Goal: Information Seeking & Learning: Learn about a topic

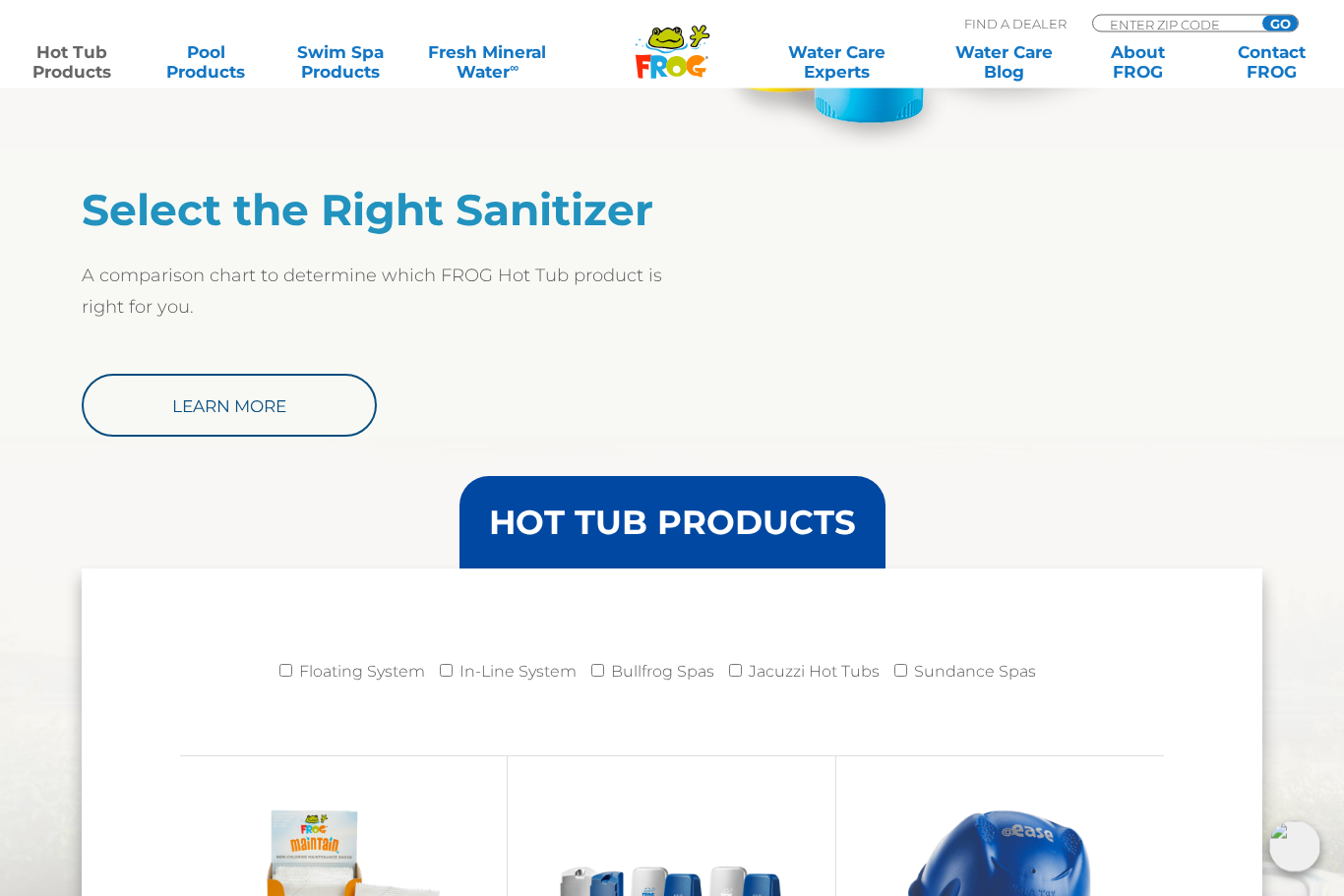
scroll to position [1548, 0]
click at [221, 411] on link "Learn More" at bounding box center [228, 405] width 295 height 63
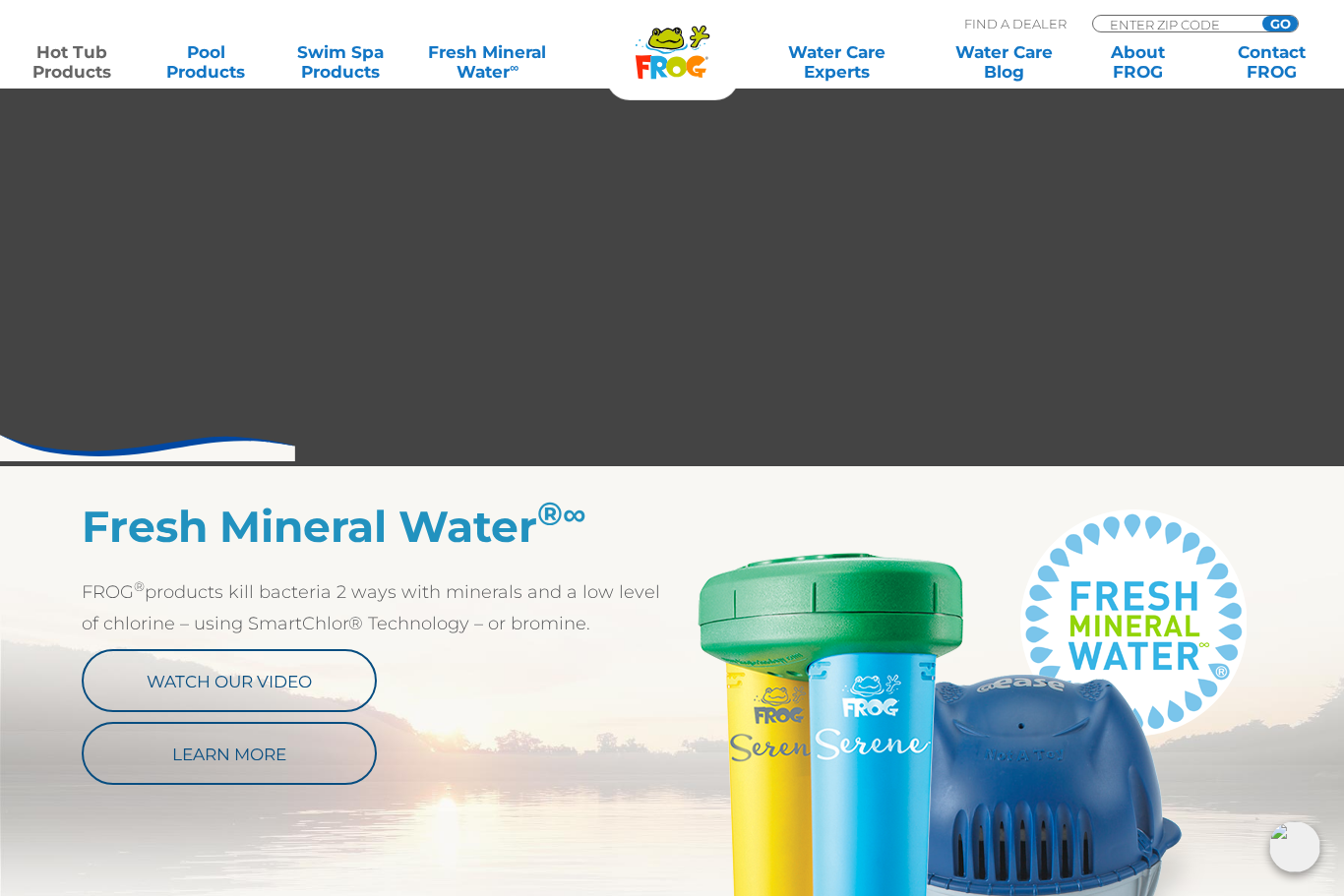
scroll to position [650, 0]
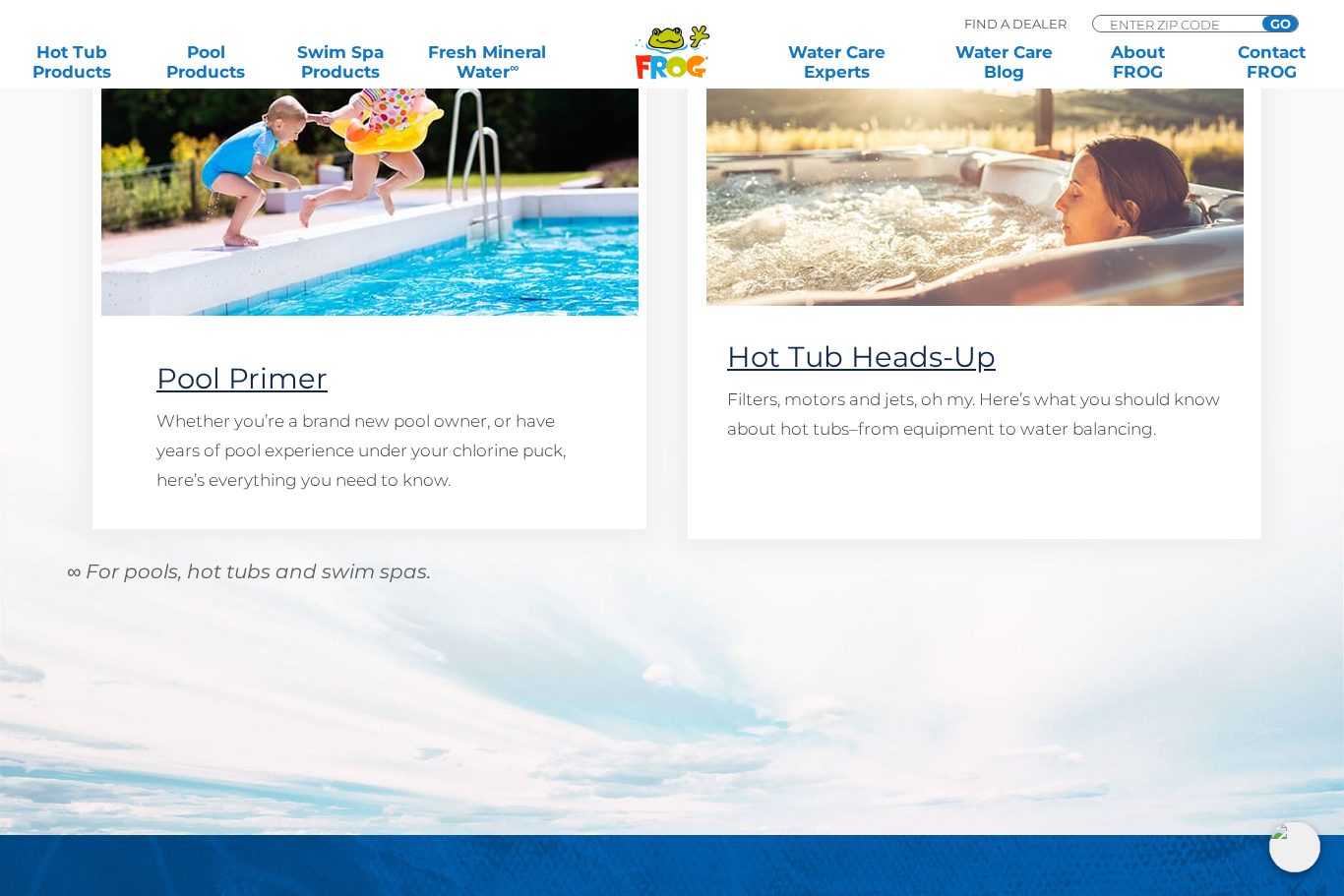
scroll to position [1647, 0]
click at [932, 357] on link "Hot Tub Heads-Up" at bounding box center [862, 357] width 269 height 35
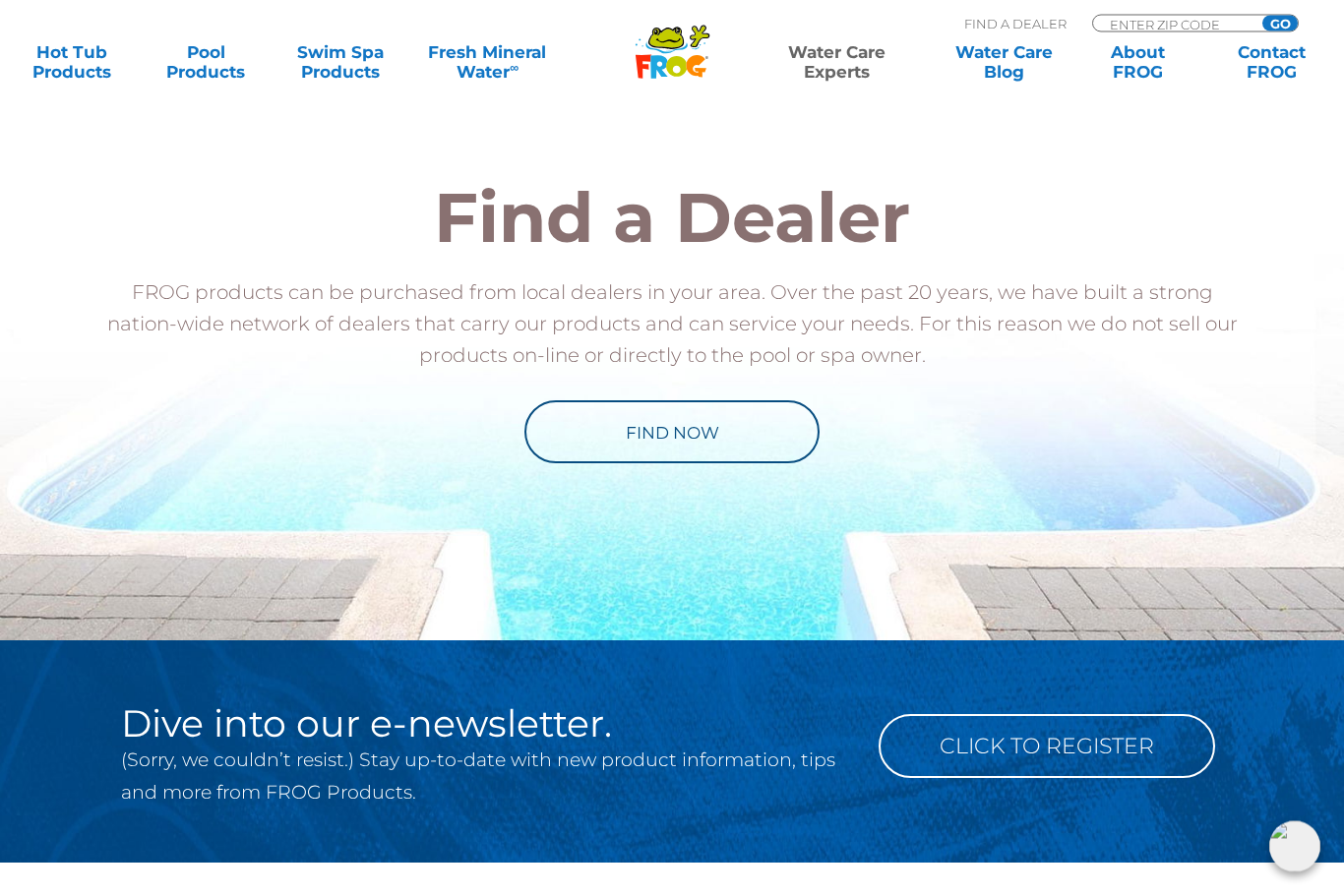
scroll to position [1233, 0]
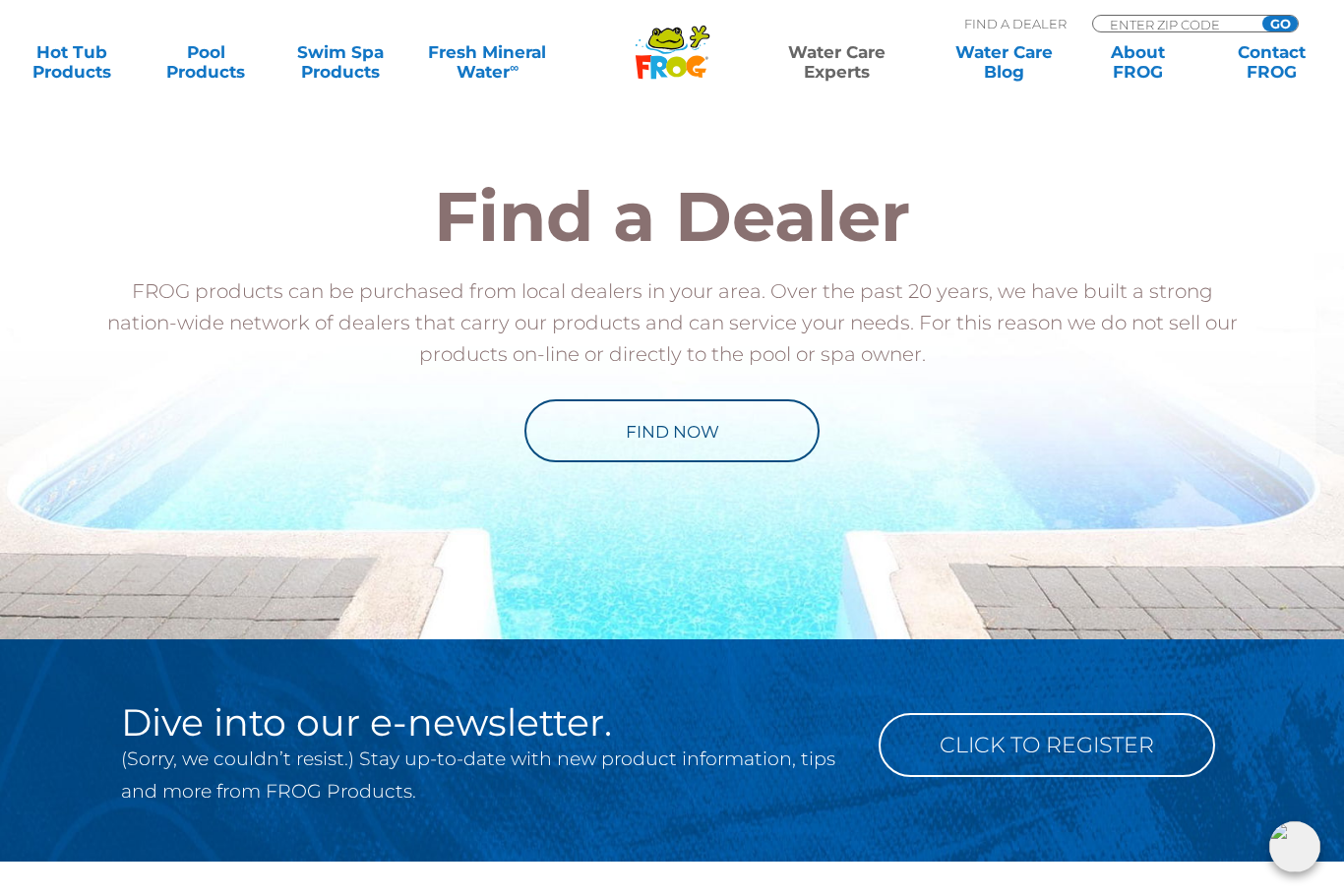
click at [721, 436] on link "Find Now" at bounding box center [671, 431] width 295 height 63
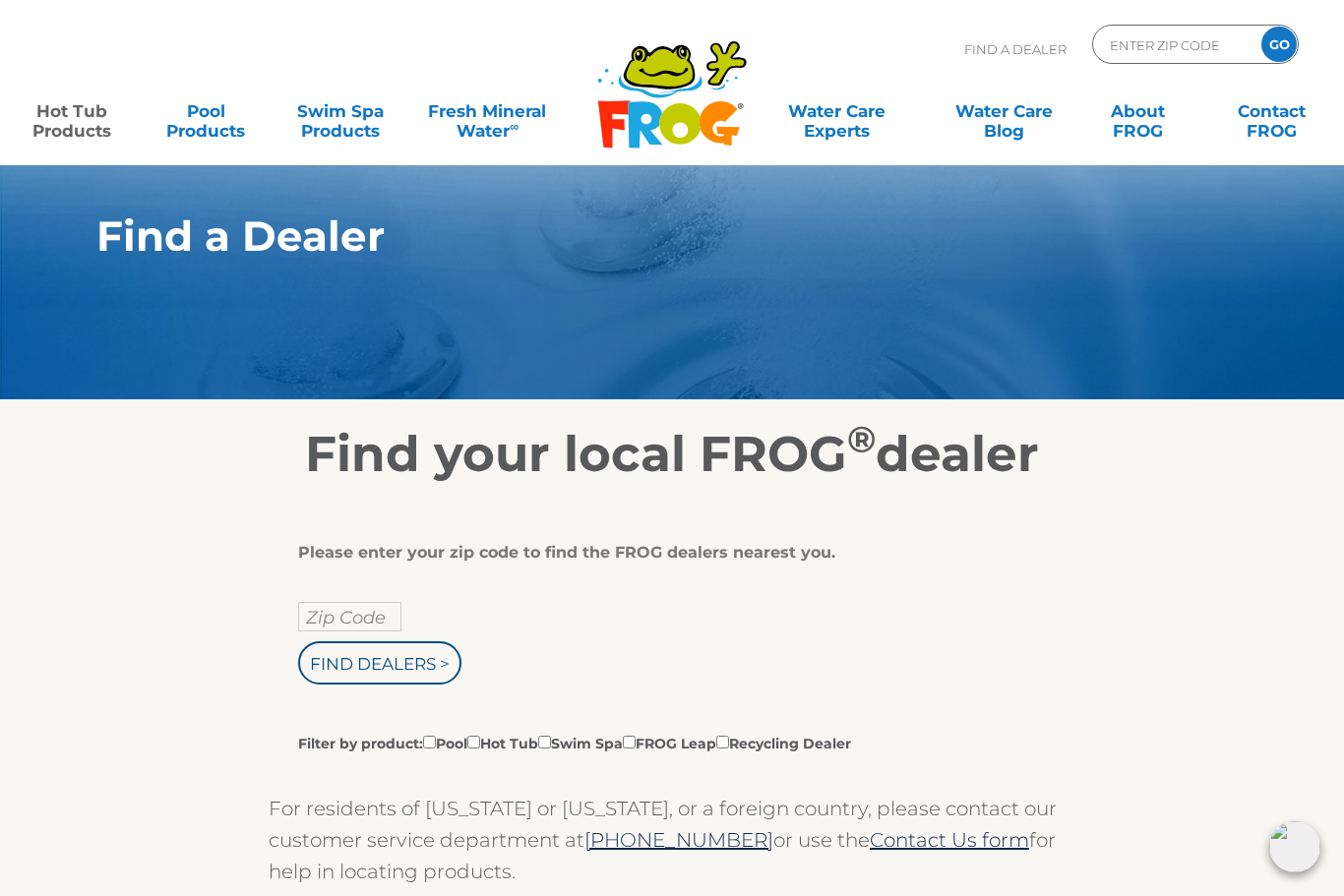
click at [59, 112] on link "Hot Tub Products" at bounding box center [71, 111] width 104 height 40
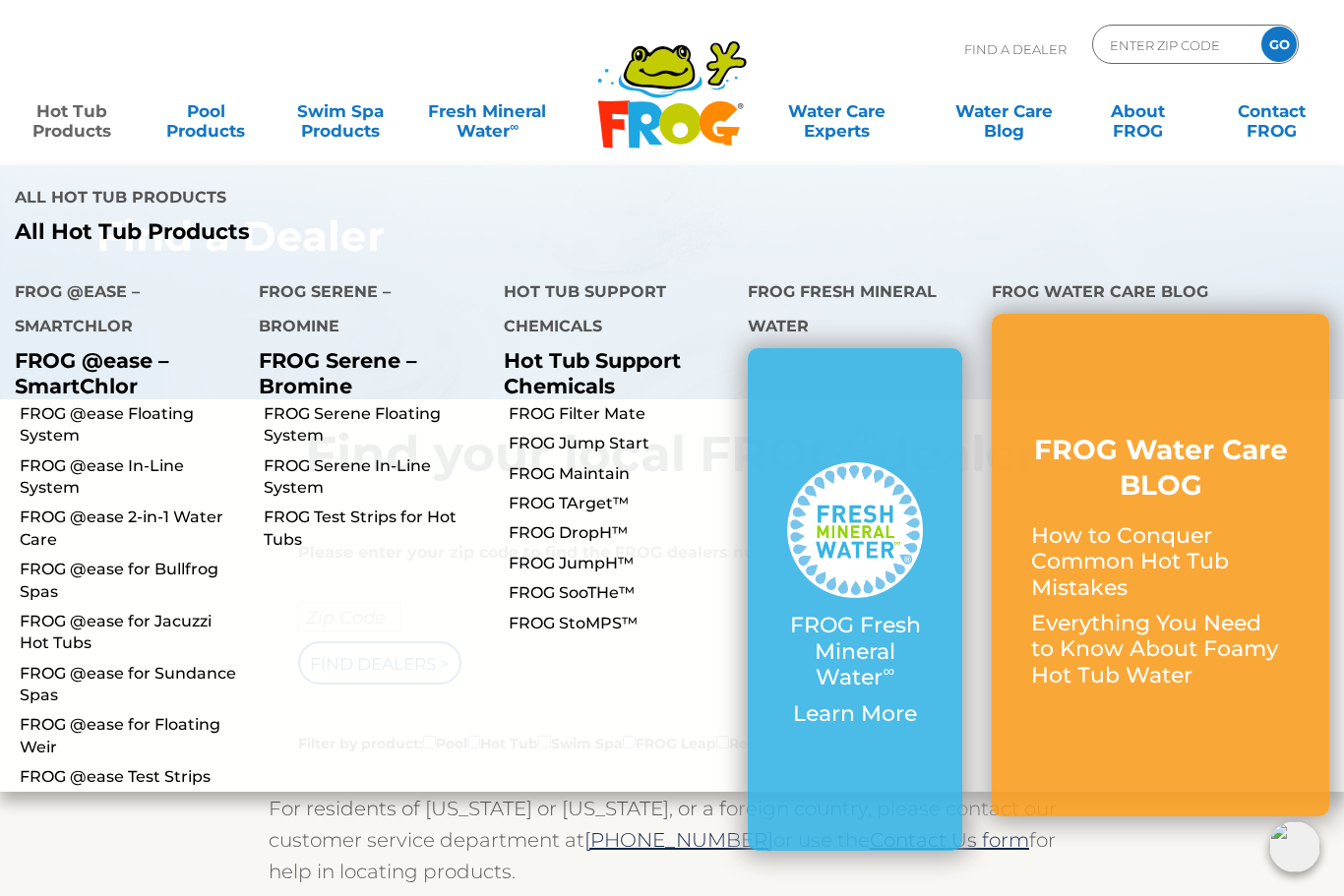
click at [97, 404] on link "FROG @ease Floating System" at bounding box center [132, 426] width 224 height 45
click at [92, 507] on link "FROG @ease 2-in-1 Water Care" at bounding box center [132, 529] width 224 height 45
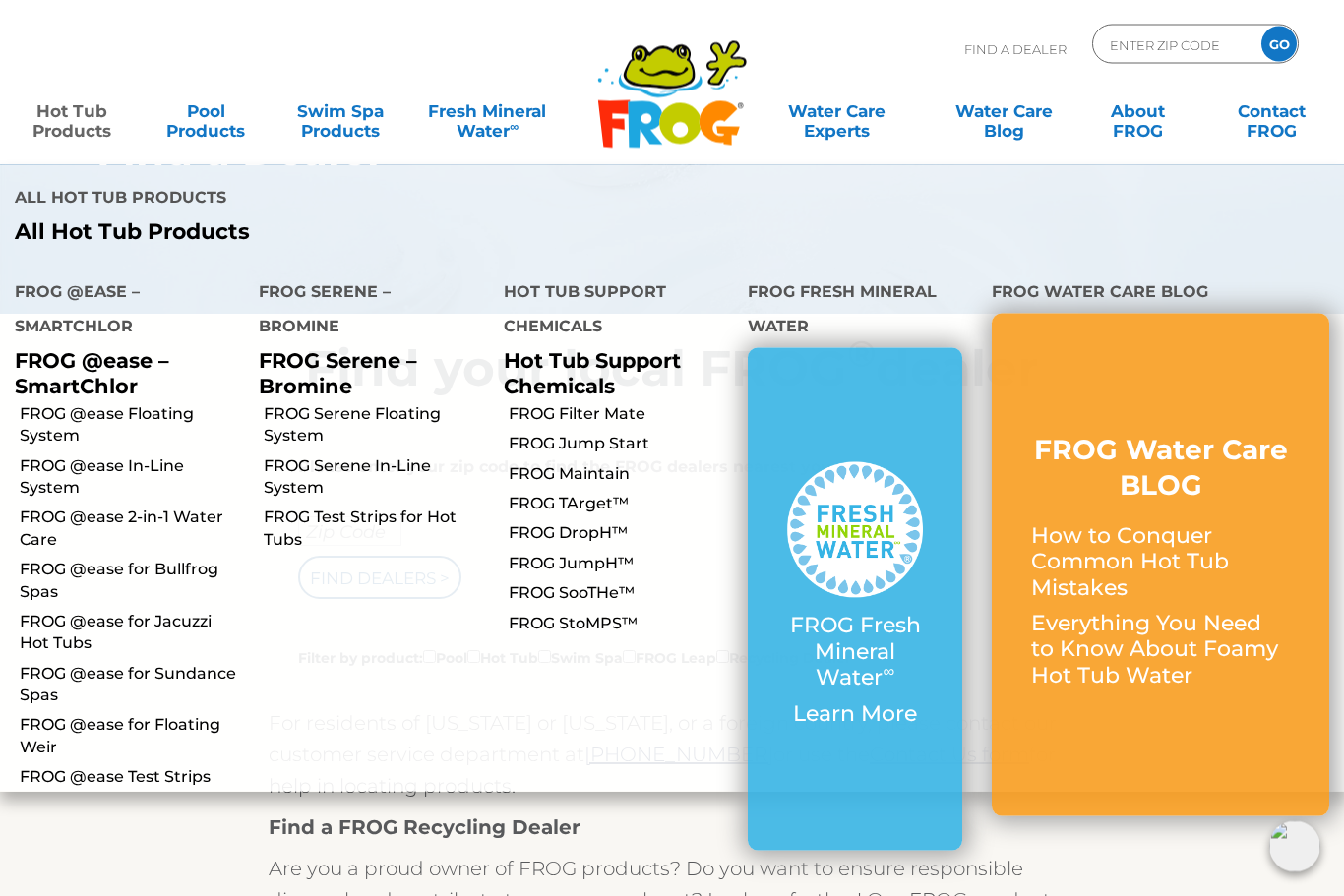
scroll to position [85, 0]
click at [96, 611] on link "FROG @ease for Jacuzzi Hot Tubs" at bounding box center [132, 633] width 224 height 45
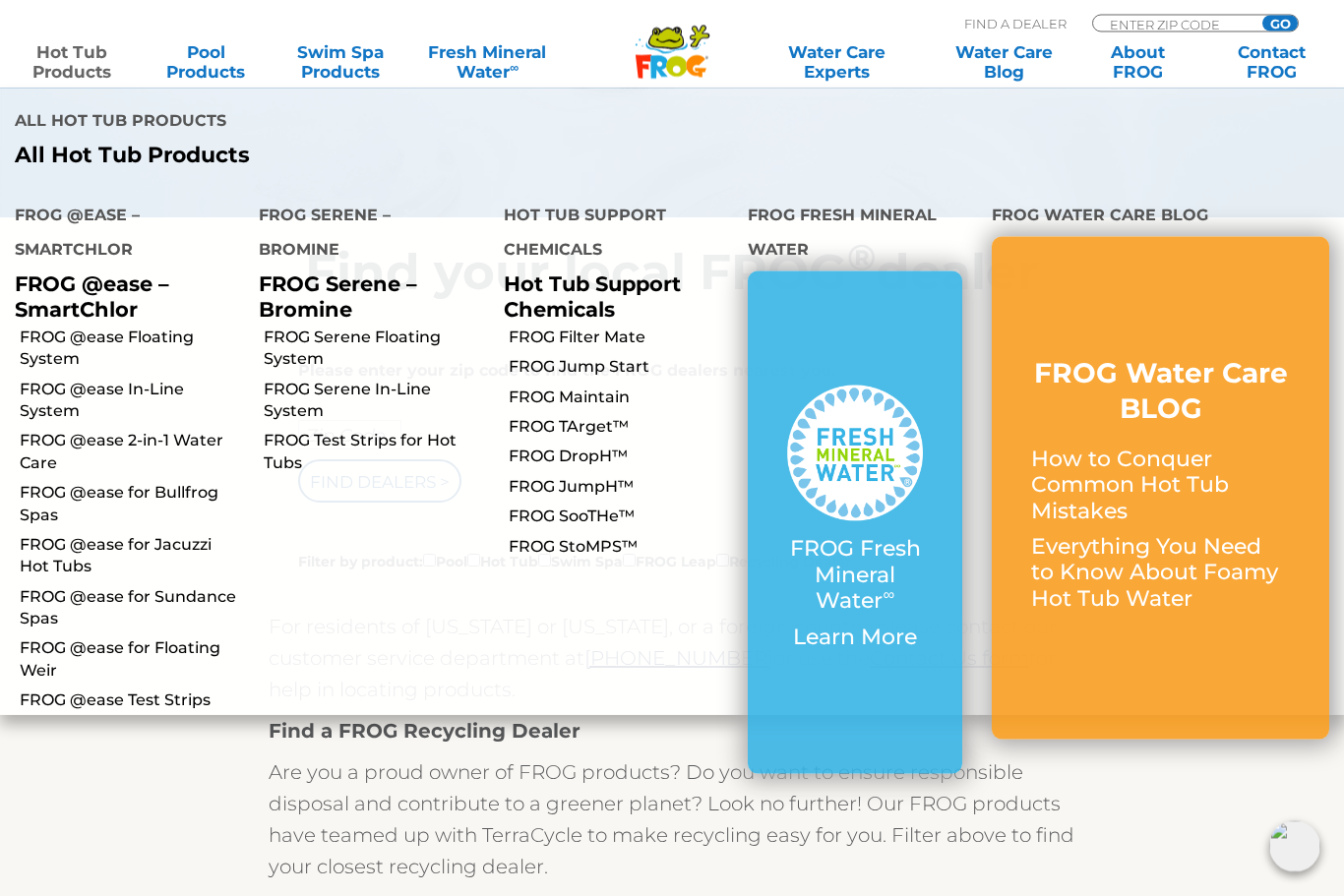
scroll to position [185, 0]
click at [133, 637] on link "FROG @ease for Floating Weir" at bounding box center [132, 659] width 224 height 45
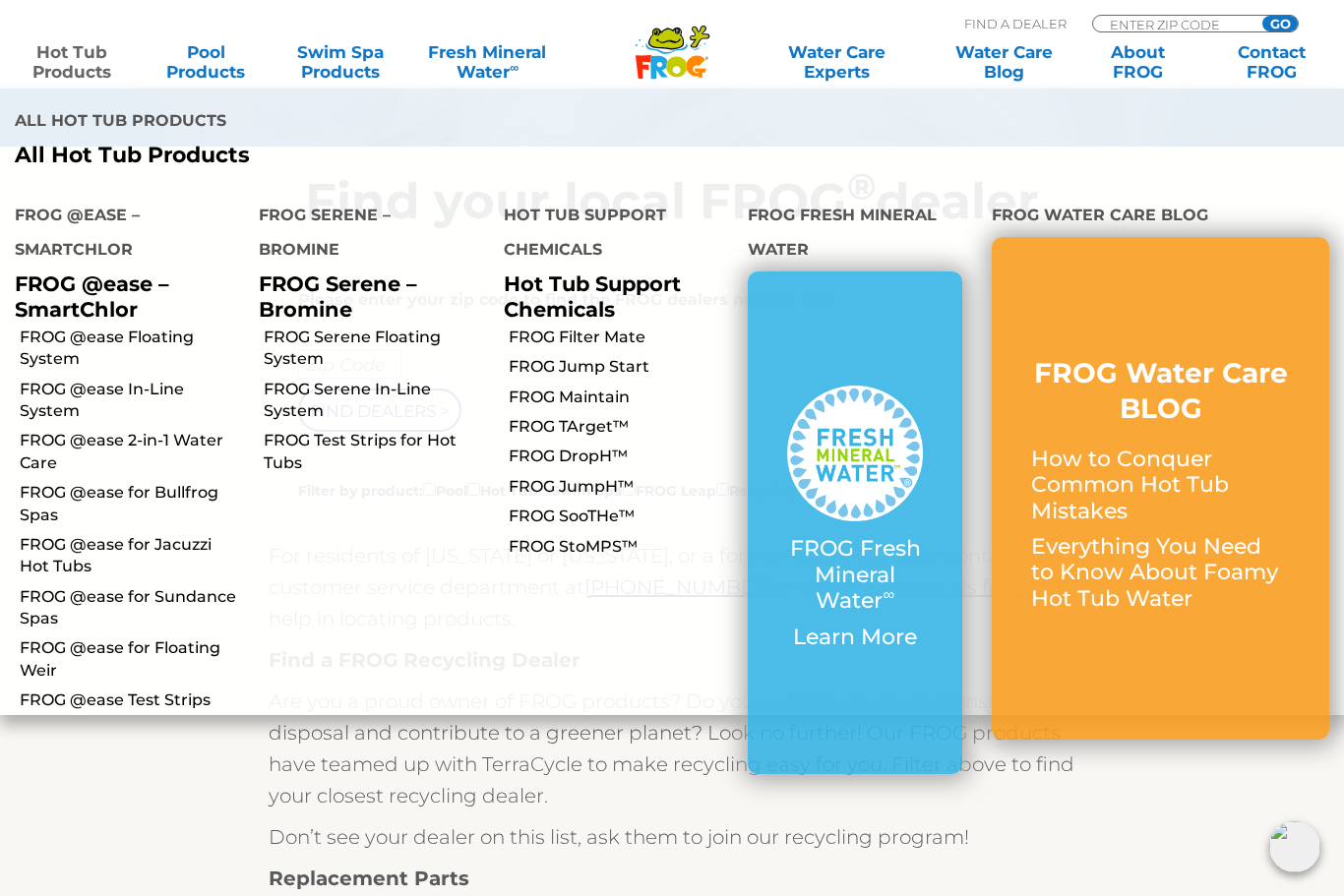
click at [122, 482] on link "FROG @ease for Bullfrog Spas" at bounding box center [132, 504] width 224 height 45
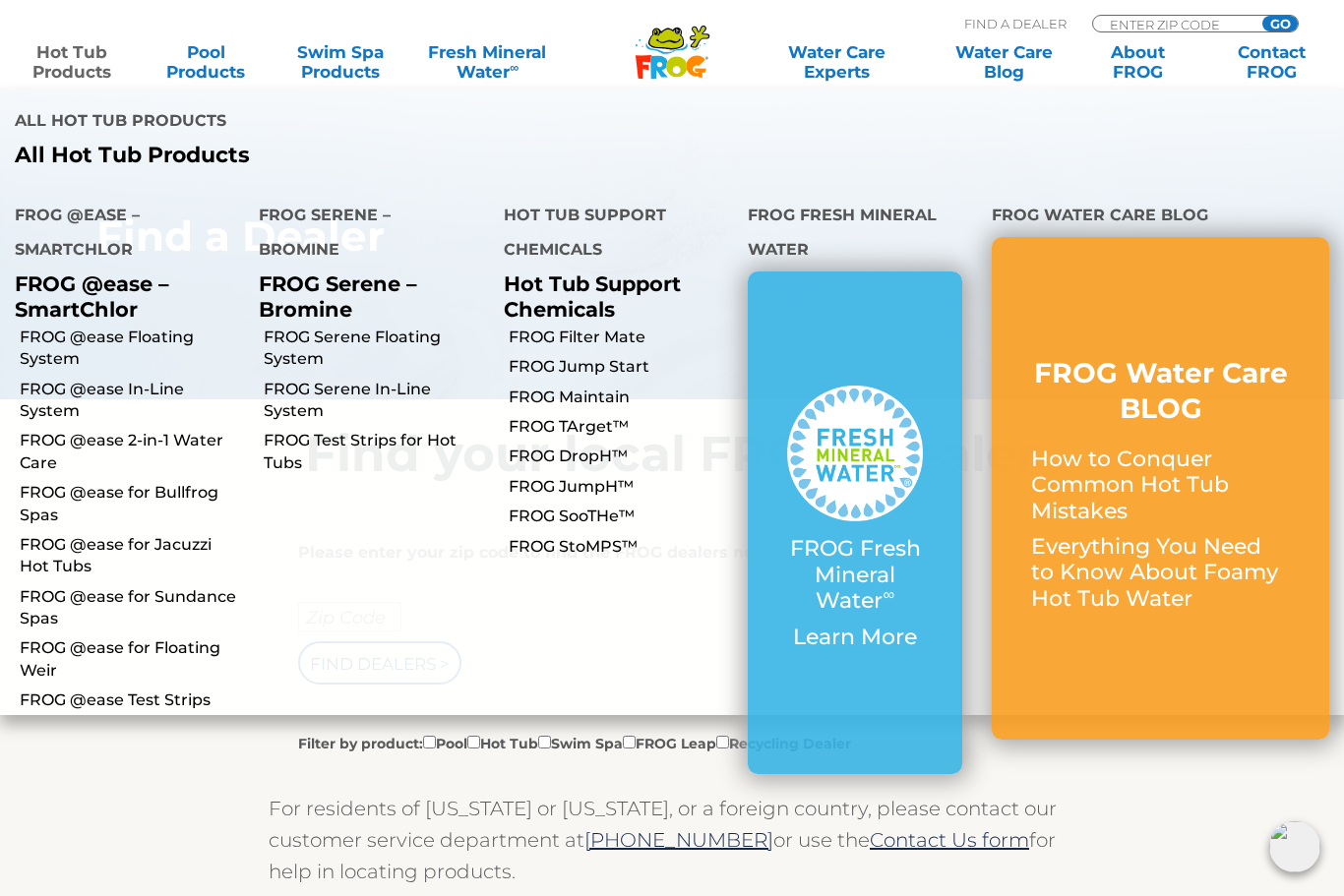
scroll to position [255, 0]
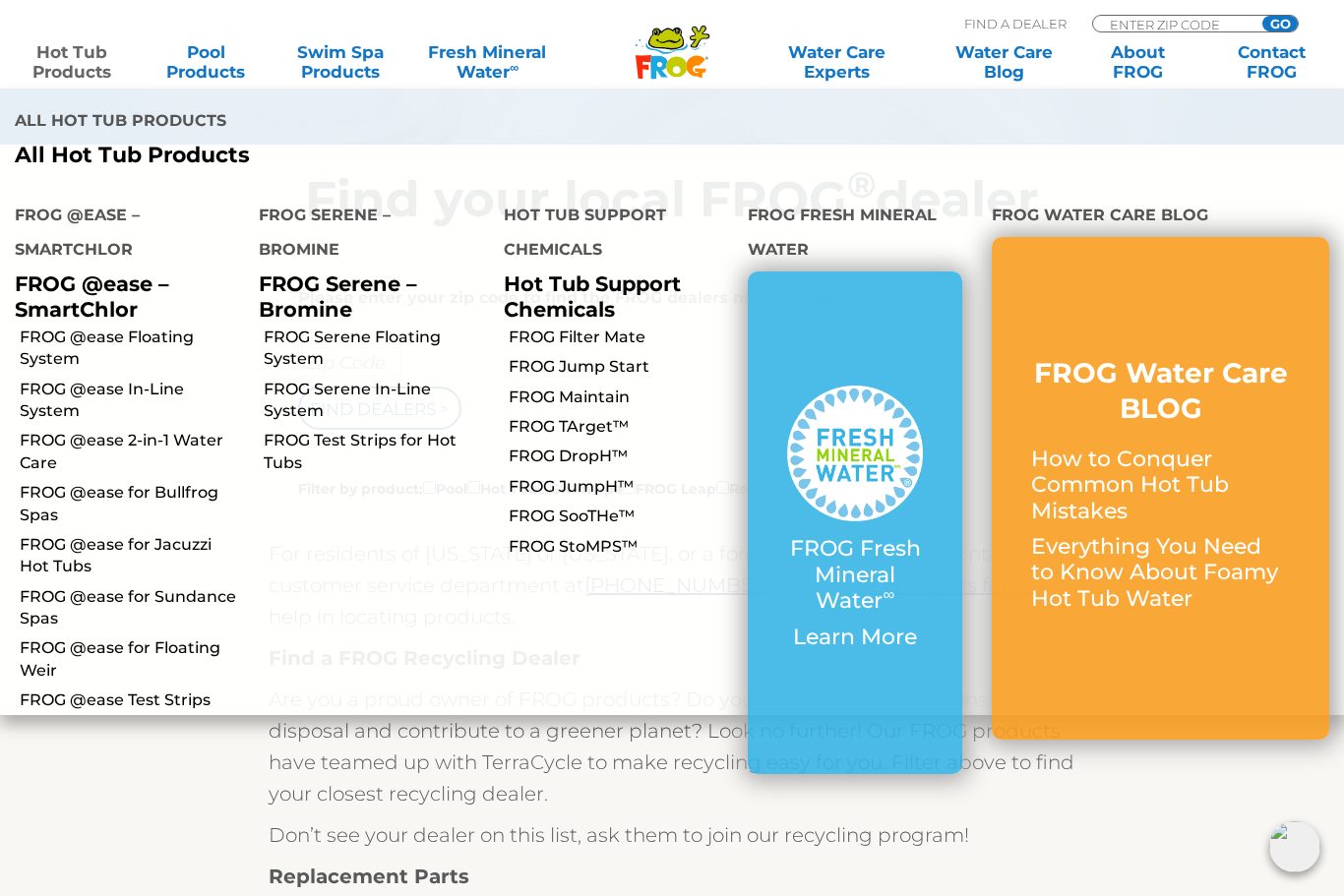
click at [410, 326] on link "FROG Serene Floating System" at bounding box center [376, 348] width 224 height 45
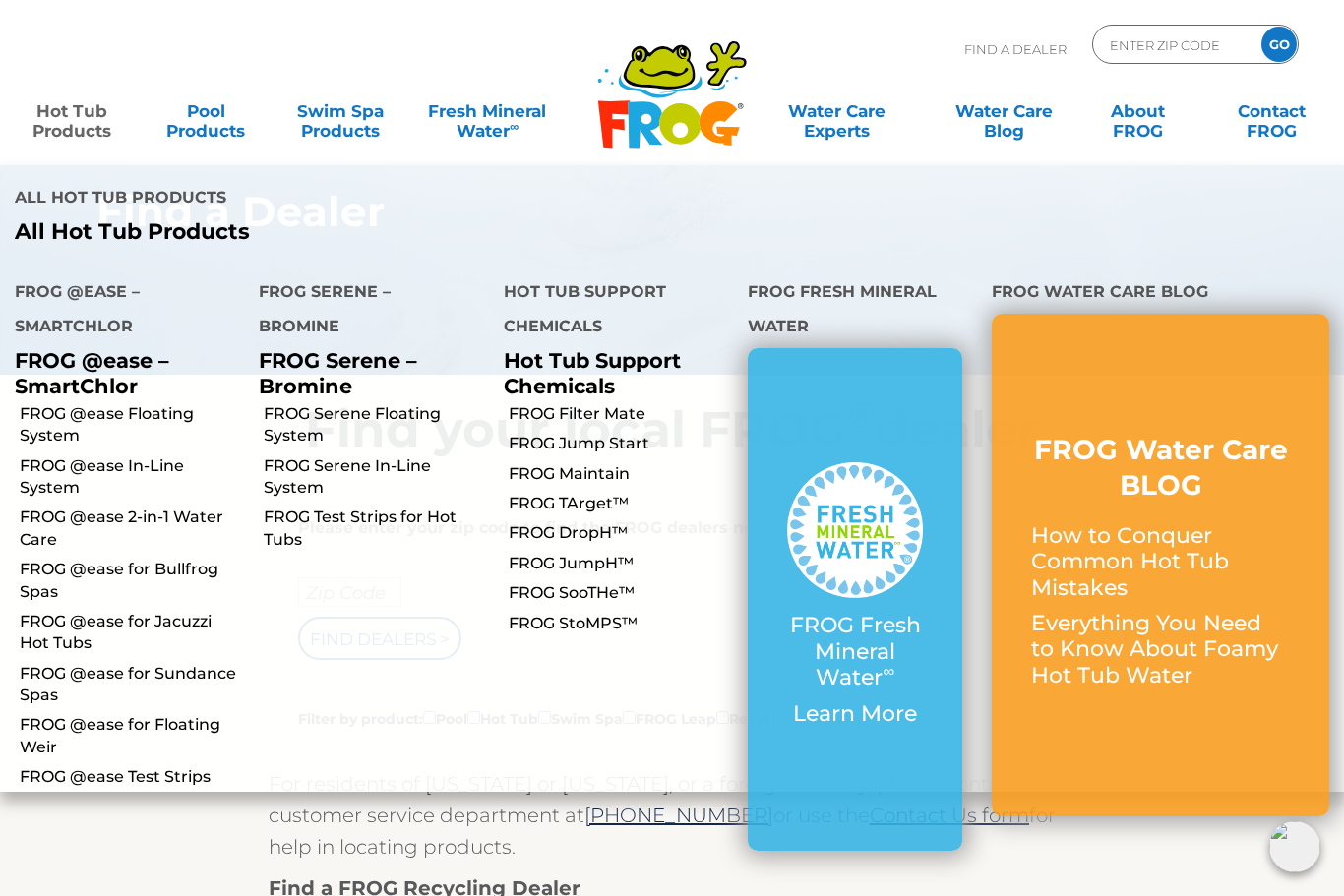
scroll to position [0, 0]
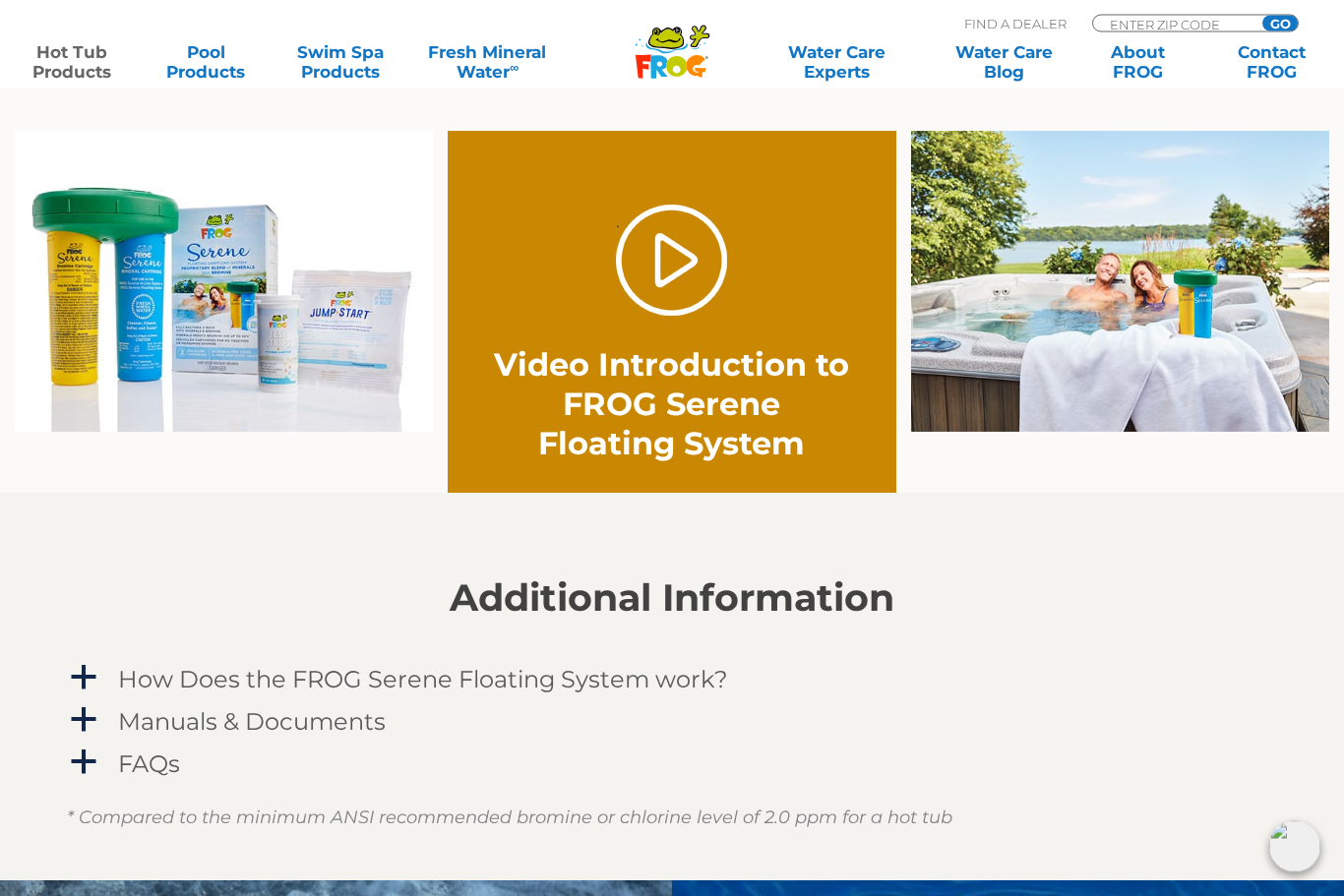
scroll to position [1336, 0]
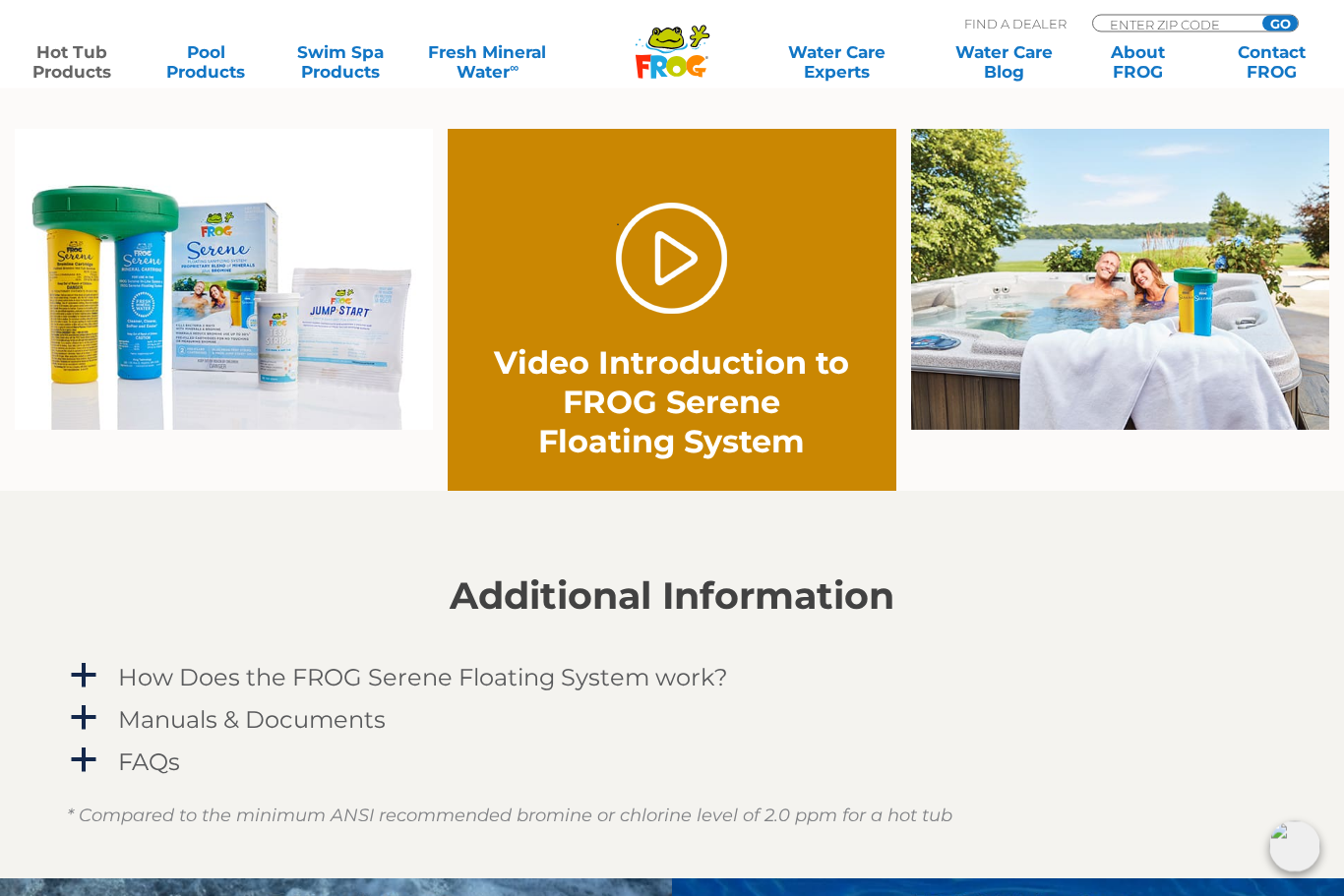
click at [673, 268] on link "." at bounding box center [672, 259] width 111 height 111
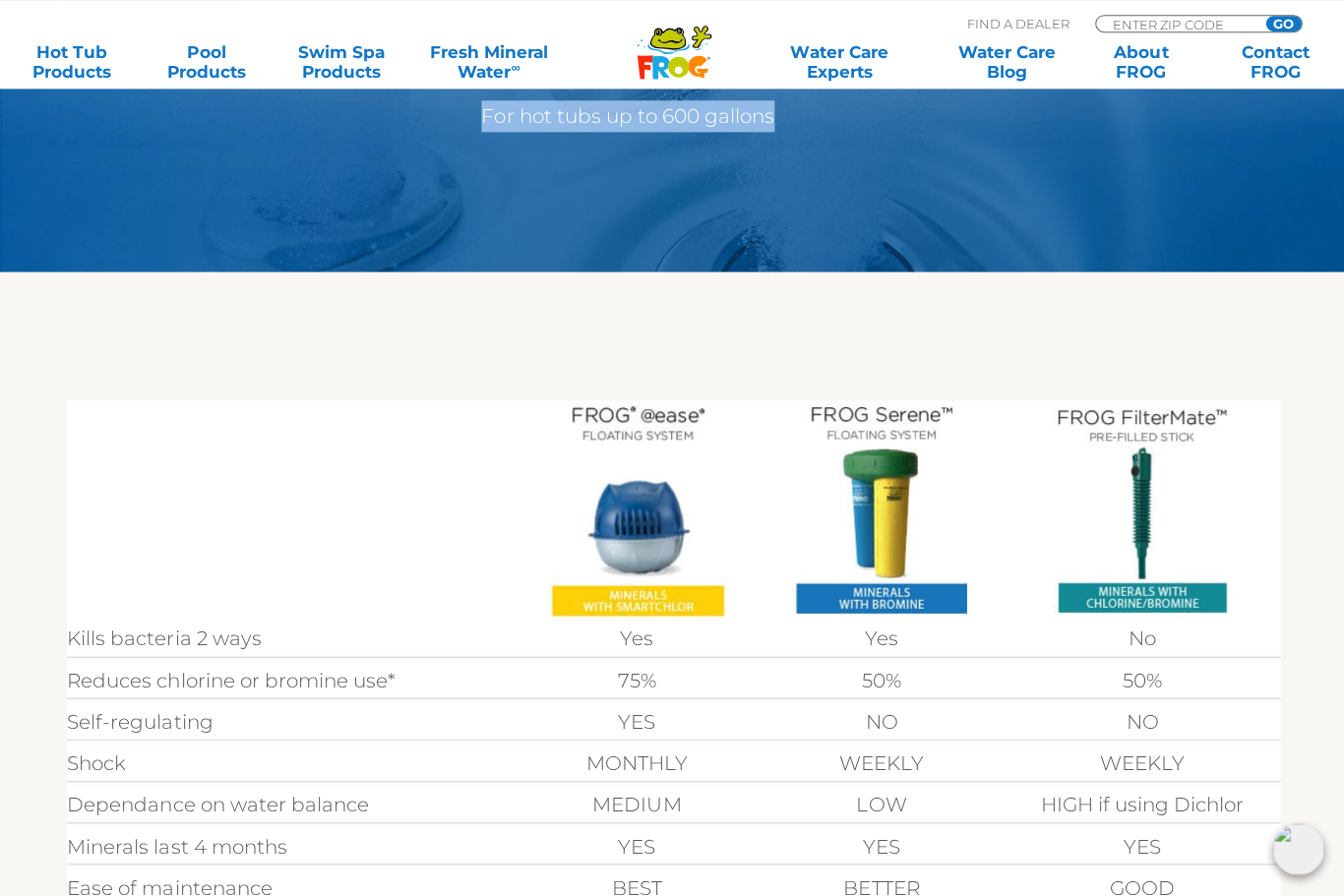
scroll to position [386, 0]
